Goal: Find specific page/section: Find specific page/section

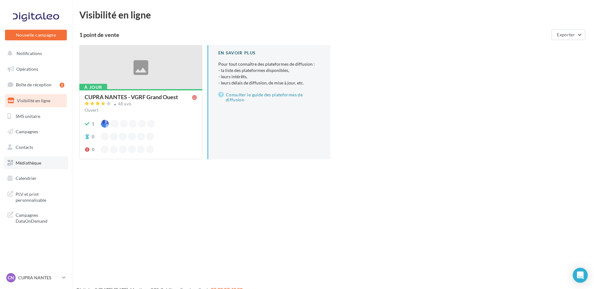
click at [40, 161] on span "Médiathèque" at bounding box center [29, 162] width 26 height 5
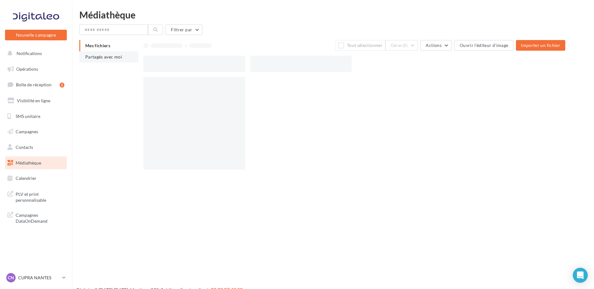
click at [100, 56] on span "Partagés avec moi" at bounding box center [103, 56] width 37 height 5
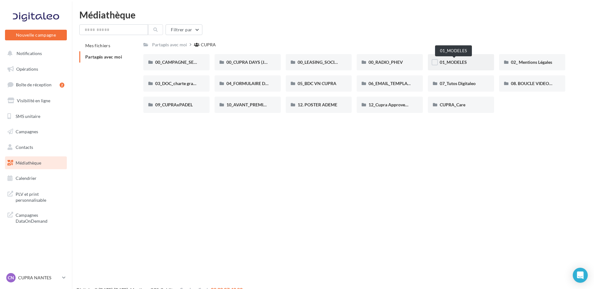
click at [458, 65] on span "01_MODELES" at bounding box center [453, 61] width 27 height 5
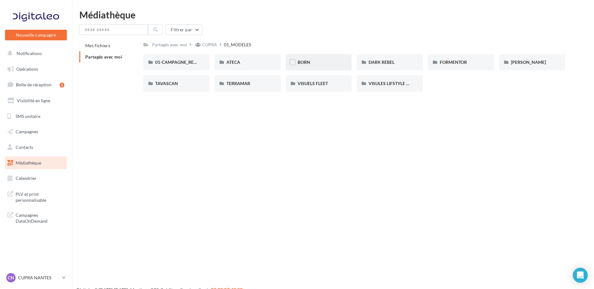
click at [320, 63] on div "BORN" at bounding box center [319, 62] width 42 height 6
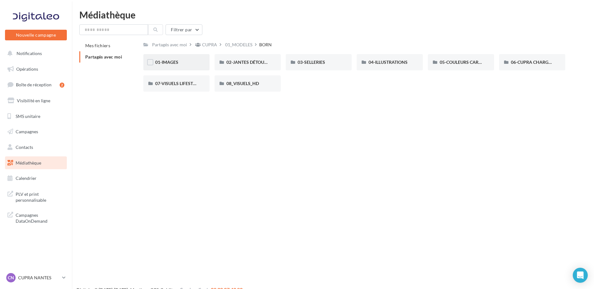
click at [192, 61] on div "01-IMAGES" at bounding box center [176, 62] width 42 height 6
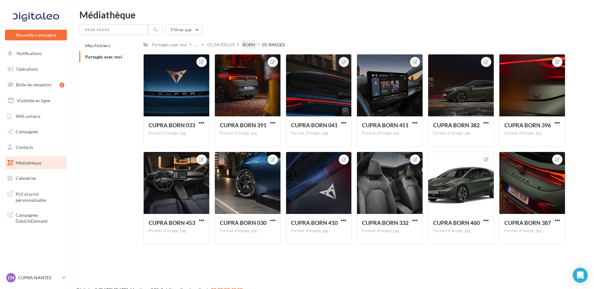
click at [247, 46] on div "BORN" at bounding box center [249, 45] width 12 height 6
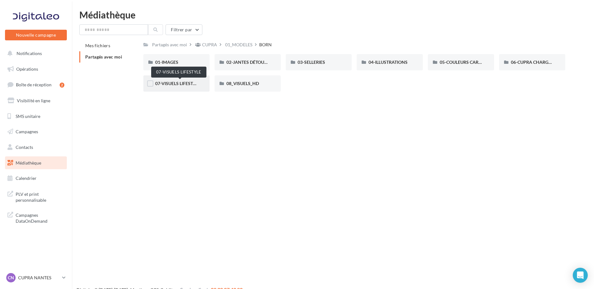
click at [190, 85] on span "07-VISUELS LIFESTYLE" at bounding box center [177, 83] width 45 height 5
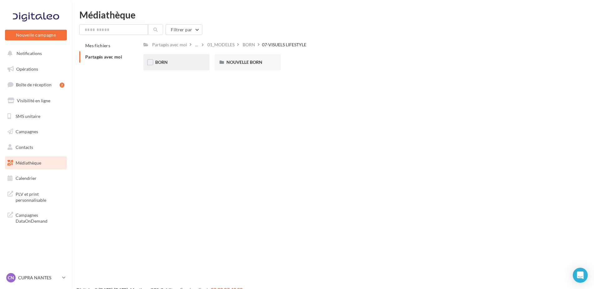
click at [180, 67] on div "BORN" at bounding box center [176, 62] width 66 height 16
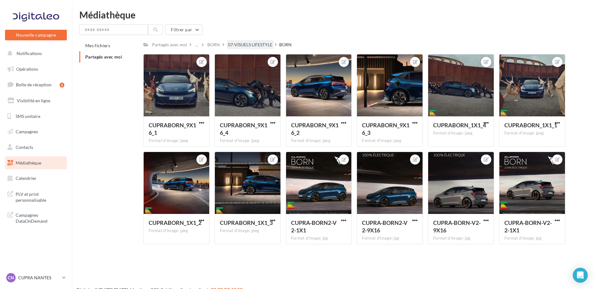
click at [238, 45] on div "07-VISUELS LIFESTYLE" at bounding box center [250, 45] width 44 height 6
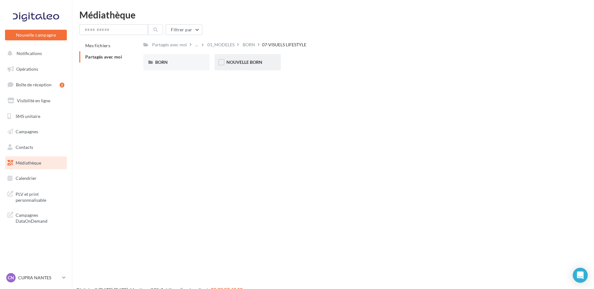
click at [242, 62] on span "NOUVELLE BORN" at bounding box center [245, 61] width 36 height 5
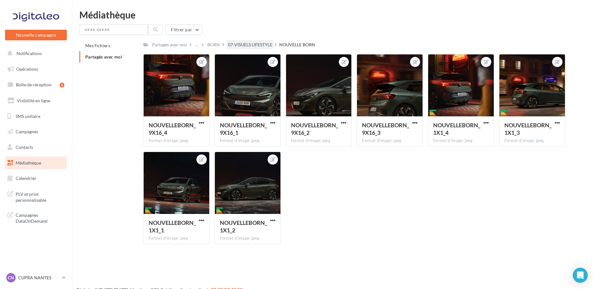
click at [259, 42] on div "07-VISUELS LIFESTYLE" at bounding box center [250, 45] width 44 height 6
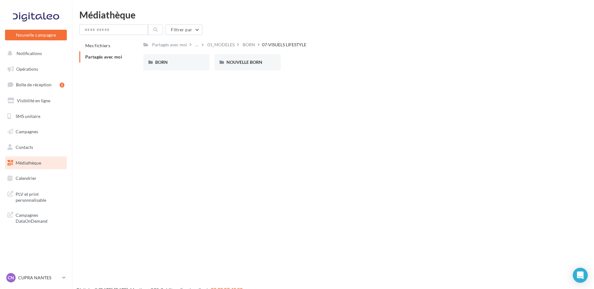
click at [252, 50] on div "Partagés avec moi ... 01_MODELES BORN 07-VISUELS LIFESTYLE C Partagé par [PERSO…" at bounding box center [354, 57] width 422 height 35
click at [251, 48] on div "BORN" at bounding box center [249, 44] width 15 height 9
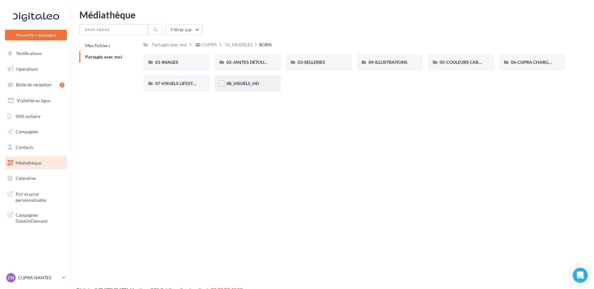
click at [249, 88] on div "08_VISUELS_HD" at bounding box center [248, 83] width 66 height 16
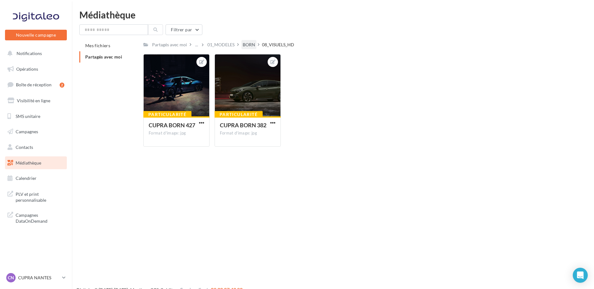
click at [254, 45] on div "BORN" at bounding box center [249, 45] width 12 height 6
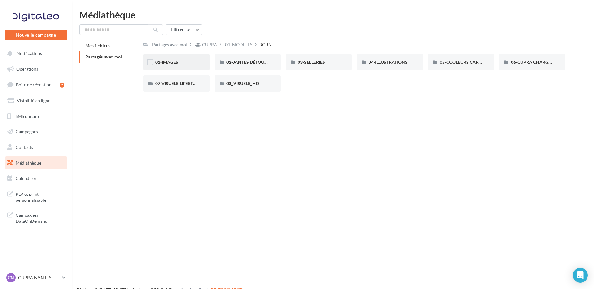
click at [185, 64] on div "01-IMAGES" at bounding box center [176, 62] width 42 height 6
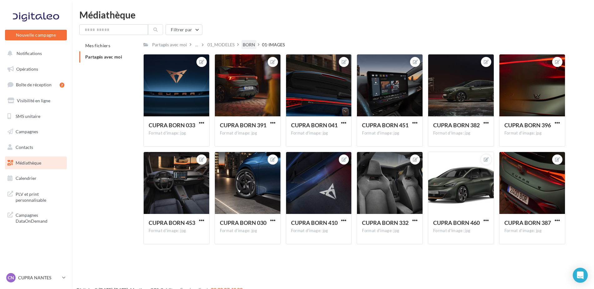
click at [249, 46] on div "BORN" at bounding box center [249, 45] width 12 height 6
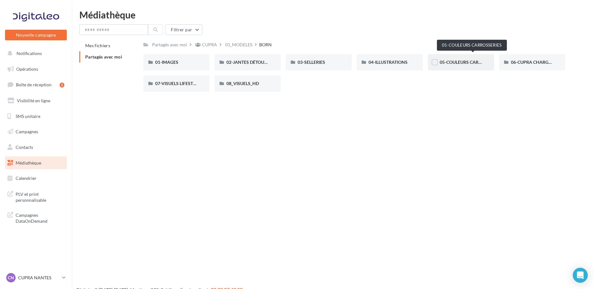
click at [457, 61] on span "05-COULEURS CARROSSERIES" at bounding box center [471, 61] width 62 height 5
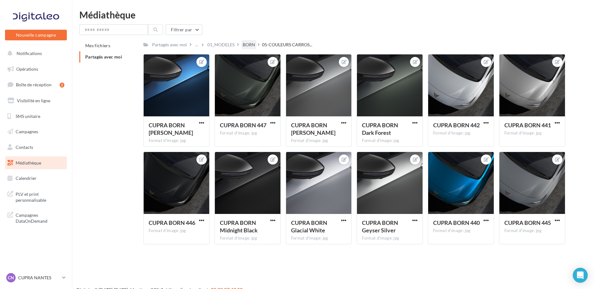
click at [252, 44] on div "BORN" at bounding box center [249, 45] width 12 height 6
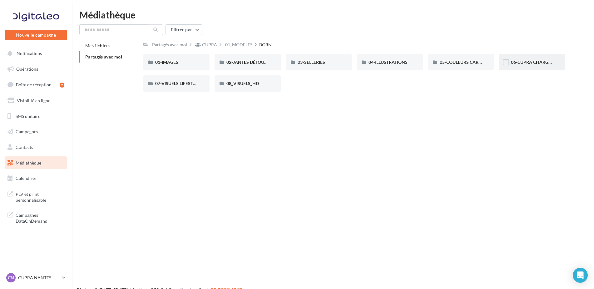
click at [530, 66] on div "06-CUPRA CHARGER" at bounding box center [532, 62] width 66 height 16
